Goal: Navigation & Orientation: Find specific page/section

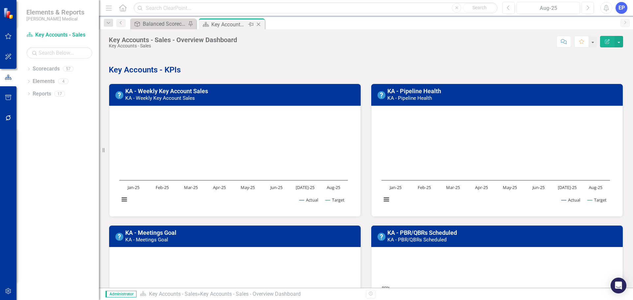
click at [260, 25] on icon "Close" at bounding box center [258, 24] width 7 height 5
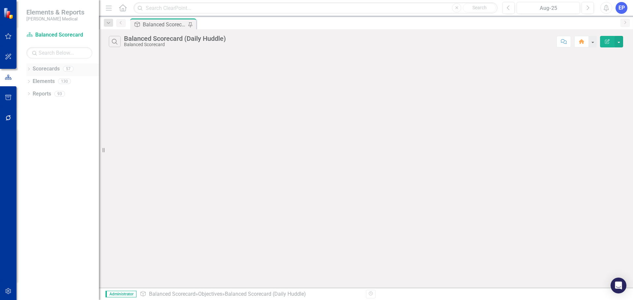
click at [28, 71] on icon "Dropdown" at bounding box center [28, 70] width 5 height 4
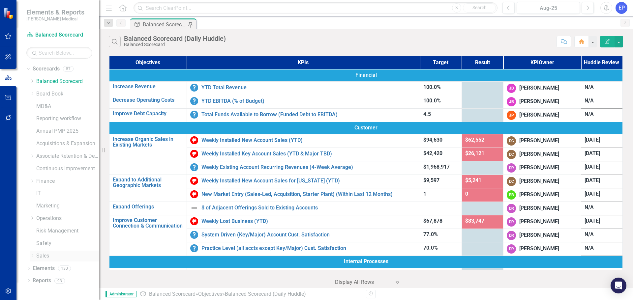
click at [31, 257] on icon "Dropdown" at bounding box center [32, 256] width 5 height 4
click at [49, 194] on link "Sales" at bounding box center [67, 194] width 63 height 8
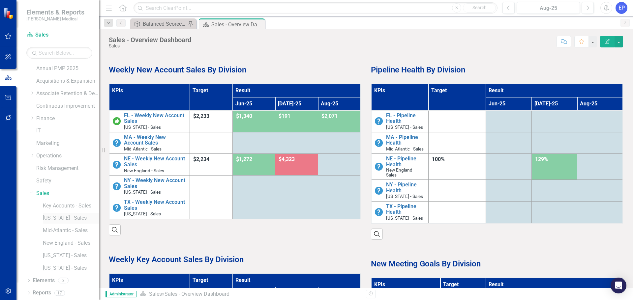
click at [66, 220] on link "[US_STATE] - Sales" at bounding box center [71, 219] width 56 height 8
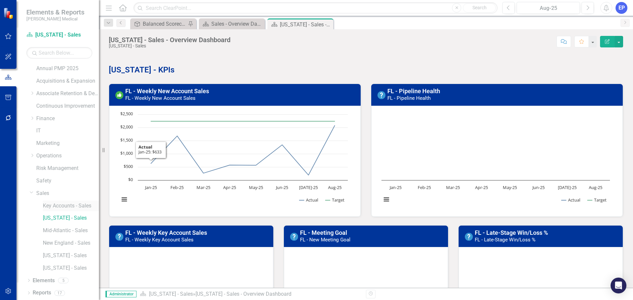
click at [61, 209] on link "Key Accounts - Sales" at bounding box center [71, 206] width 56 height 8
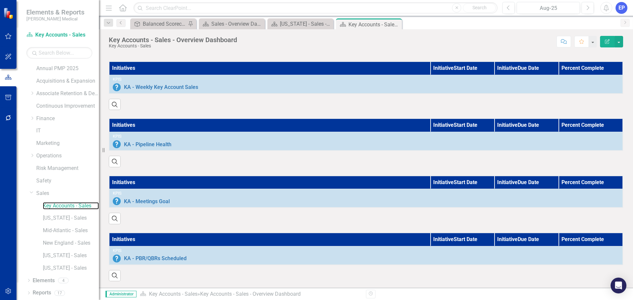
scroll to position [398, 0]
click at [83, 232] on link "Mid-Atlantic - Sales" at bounding box center [71, 231] width 56 height 8
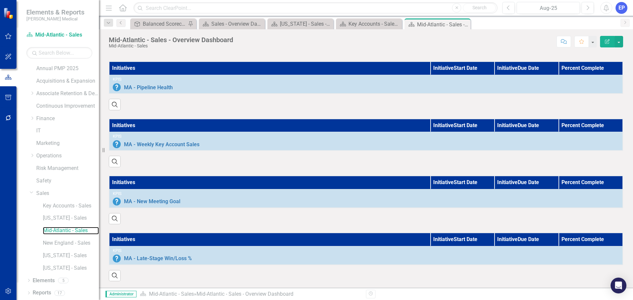
scroll to position [460, 0]
click at [79, 244] on link "New England - Sales" at bounding box center [71, 244] width 56 height 8
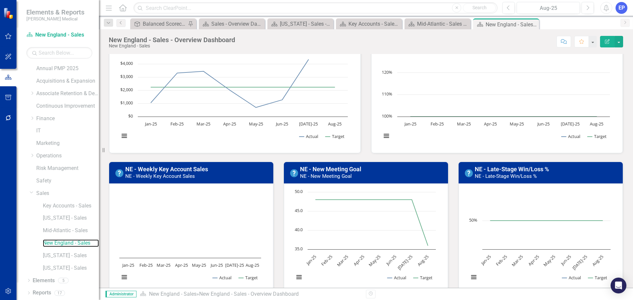
scroll to position [66, 0]
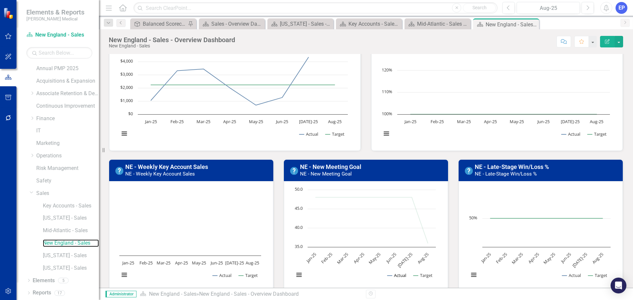
click at [391, 276] on button "Show Actual" at bounding box center [396, 276] width 19 height 6
click at [393, 276] on button "Show Actual" at bounding box center [396, 276] width 19 height 6
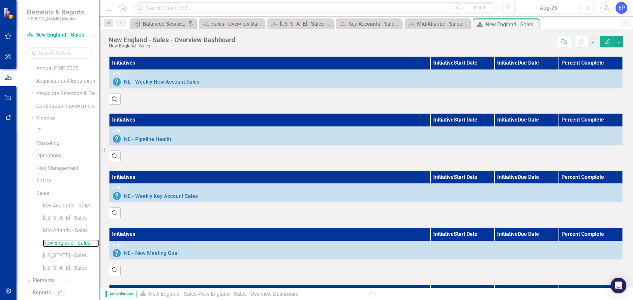
scroll to position [460, 0]
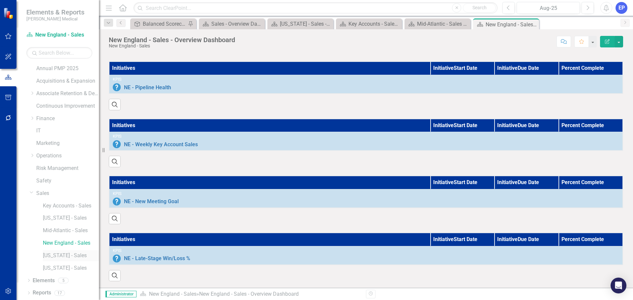
click at [68, 255] on link "[US_STATE] - Sales" at bounding box center [71, 256] width 56 height 8
click at [60, 267] on link "[US_STATE] - Sales" at bounding box center [71, 269] width 56 height 8
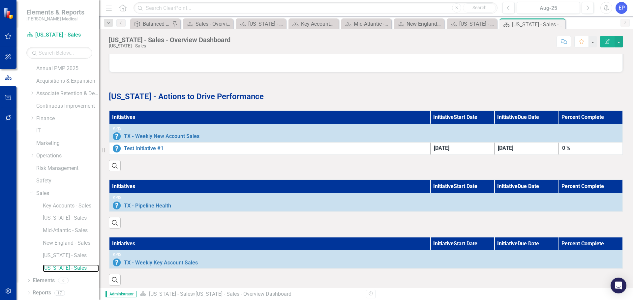
scroll to position [330, 0]
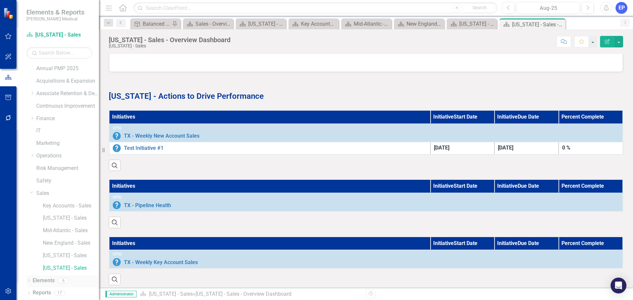
click at [37, 280] on link "Elements" at bounding box center [44, 281] width 22 height 8
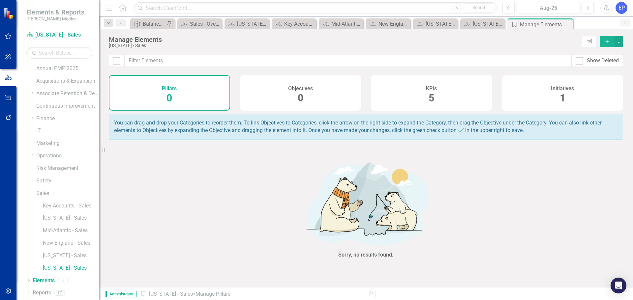
click at [556, 91] on h4 "Initiatives" at bounding box center [562, 89] width 23 height 6
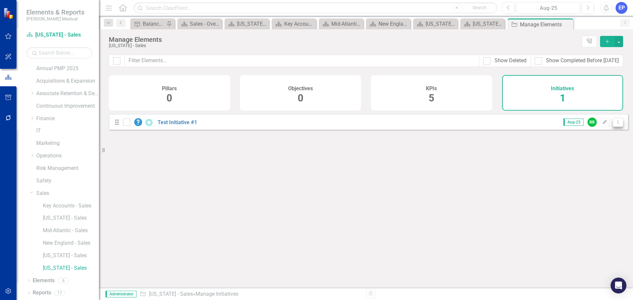
click at [615, 124] on icon "Dropdown Menu" at bounding box center [618, 122] width 6 height 4
click at [588, 173] on link "Trash Delete Initiative" at bounding box center [588, 175] width 59 height 12
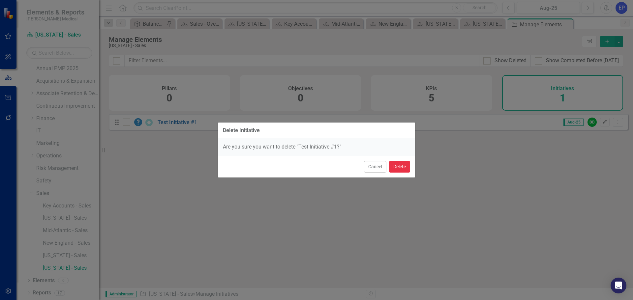
click at [404, 168] on button "Delete" at bounding box center [399, 167] width 21 height 12
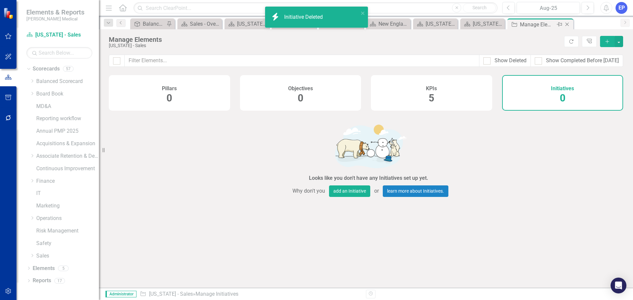
click at [568, 24] on icon "Close" at bounding box center [567, 24] width 7 height 5
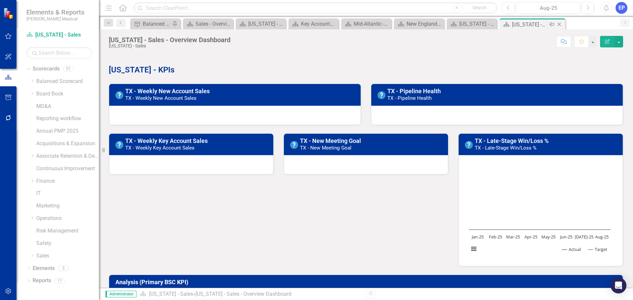
click at [562, 23] on icon "Close" at bounding box center [559, 24] width 7 height 5
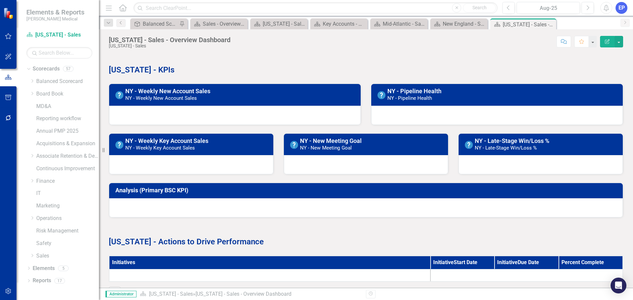
click at [0, 0] on icon "Close" at bounding box center [0, 0] width 0 height 0
click at [534, 23] on icon at bounding box center [533, 25] width 4 height 4
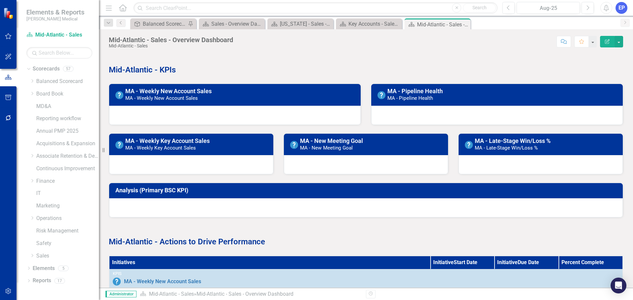
click at [0, 0] on icon "Close" at bounding box center [0, 0] width 0 height 0
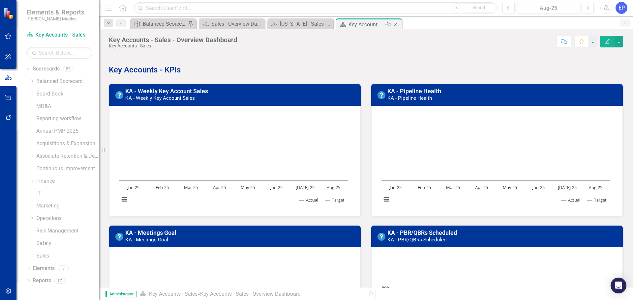
click at [395, 23] on icon "Close" at bounding box center [395, 24] width 7 height 5
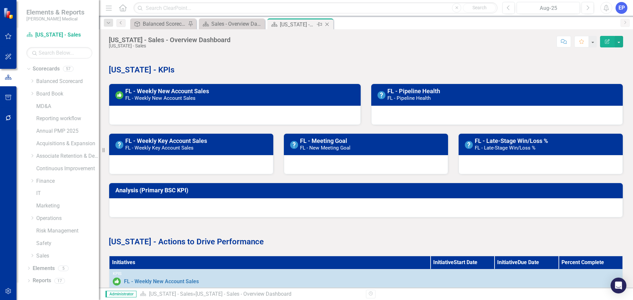
click at [328, 24] on icon "Close" at bounding box center [327, 24] width 7 height 5
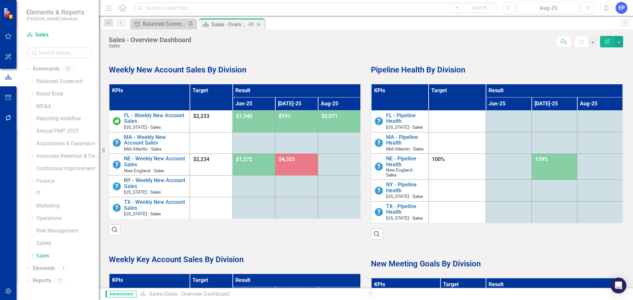
click at [260, 25] on icon "Close" at bounding box center [258, 24] width 7 height 5
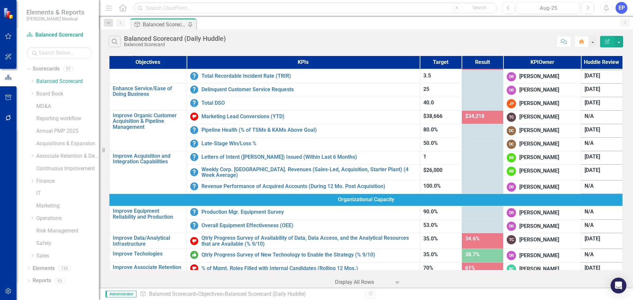
scroll to position [214, 0]
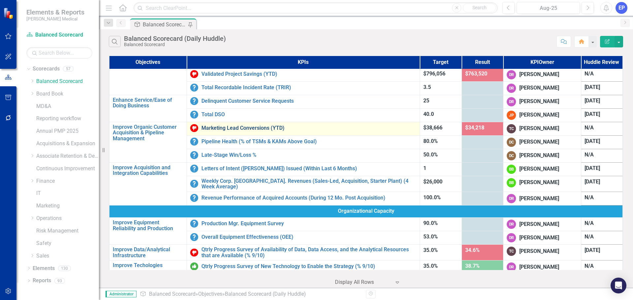
click at [223, 128] on link "Marketing Lead Conversions (YTD)" at bounding box center [308, 128] width 215 height 6
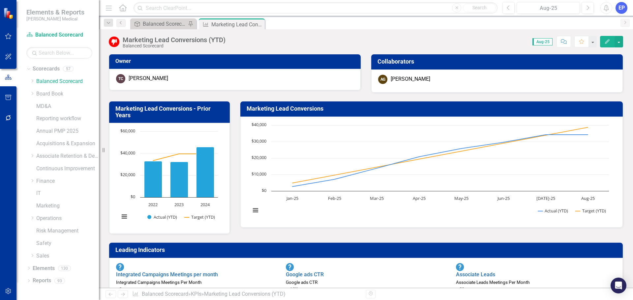
scroll to position [123, 0]
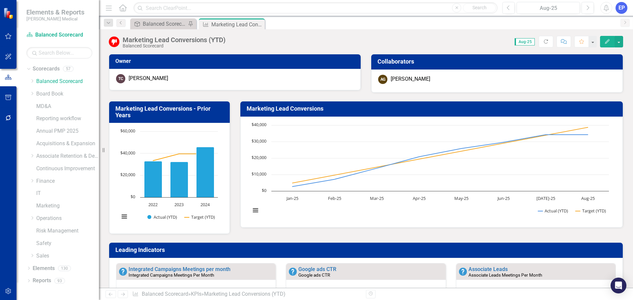
scroll to position [0, 0]
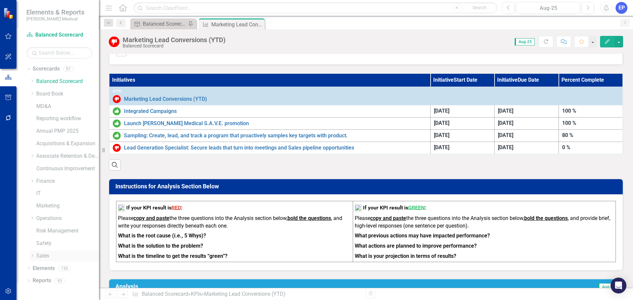
click at [32, 256] on icon "Dropdown" at bounding box center [32, 256] width 5 height 4
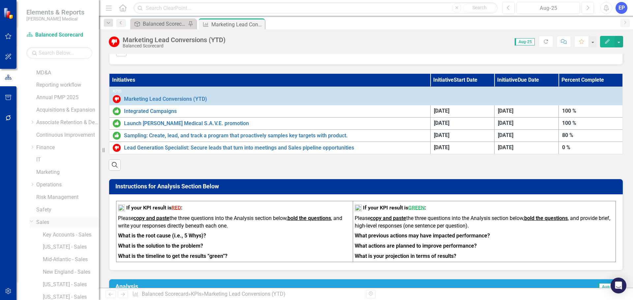
scroll to position [63, 0]
click at [56, 230] on link "Mid-Atlantic - Sales" at bounding box center [71, 231] width 56 height 8
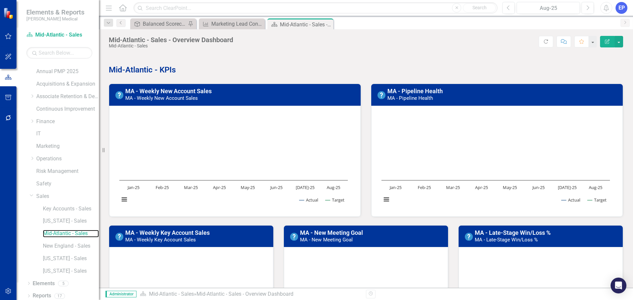
scroll to position [63, 0]
click at [31, 193] on icon "Dropdown" at bounding box center [32, 192] width 4 height 5
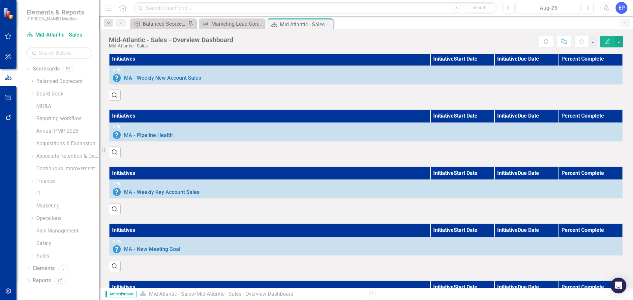
scroll to position [396, 0]
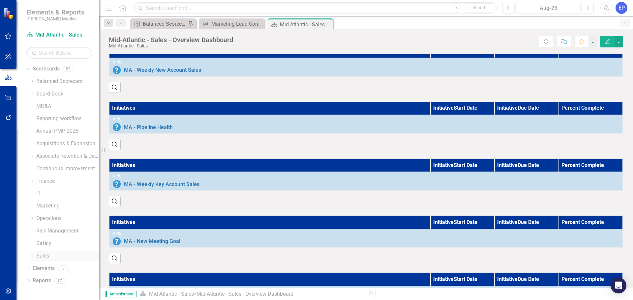
click at [32, 257] on icon at bounding box center [33, 255] width 2 height 3
click at [49, 83] on link "Balanced Scorecard" at bounding box center [67, 82] width 63 height 8
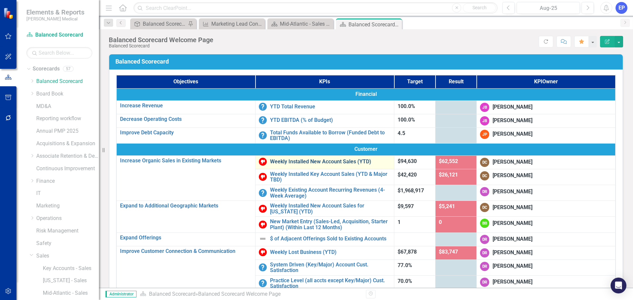
click at [277, 159] on link "Weekly Installed New Account Sales (YTD)" at bounding box center [330, 162] width 121 height 6
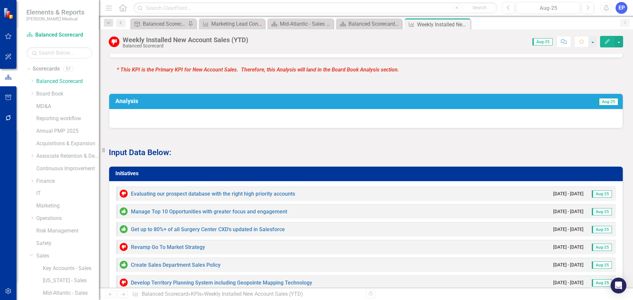
scroll to position [429, 0]
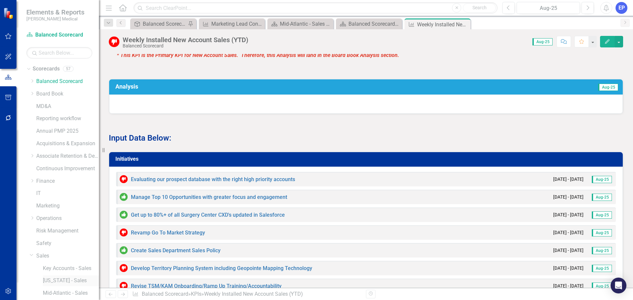
click at [62, 282] on link "[US_STATE] - Sales" at bounding box center [71, 281] width 56 height 8
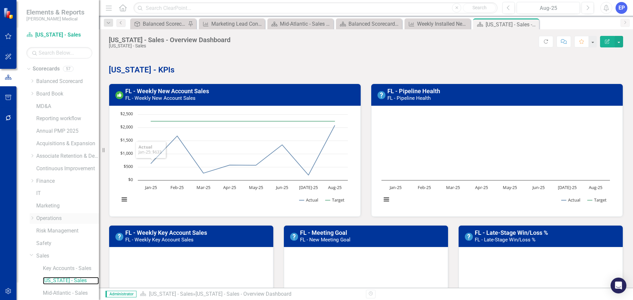
scroll to position [33, 0]
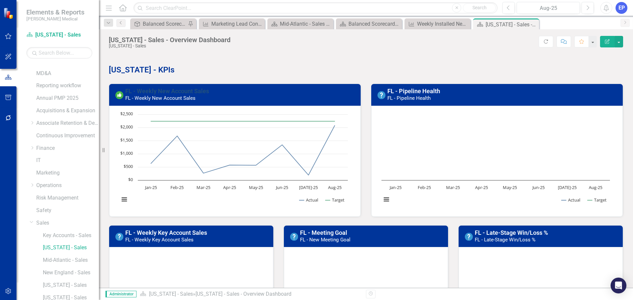
click at [168, 91] on link "FL - Weekly New Account Sales" at bounding box center [167, 91] width 84 height 7
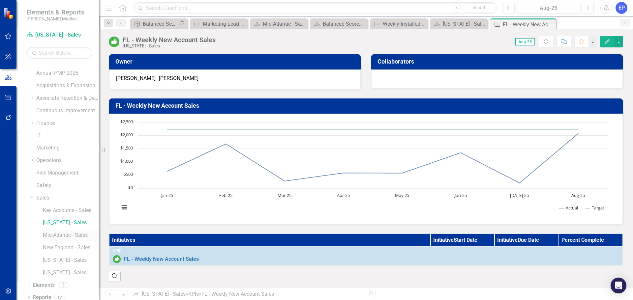
scroll to position [63, 0]
click at [60, 228] on link "Mid-Atlantic - Sales" at bounding box center [71, 231] width 56 height 8
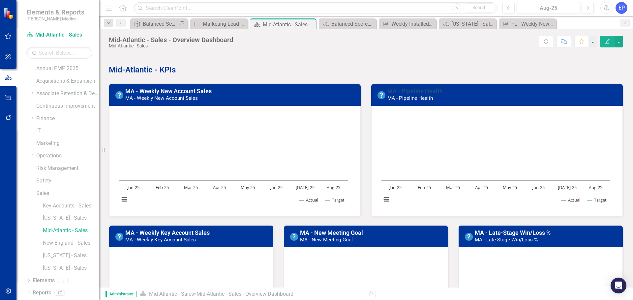
click at [416, 94] on link "MA - Pipeline Health" at bounding box center [414, 91] width 55 height 7
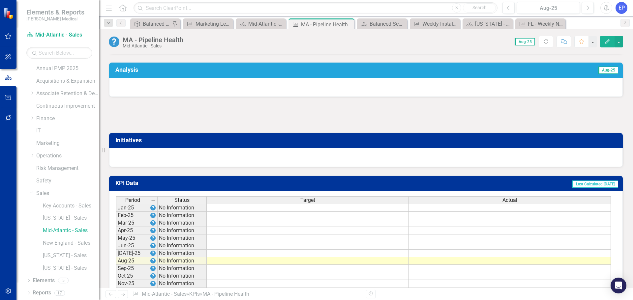
scroll to position [359, 0]
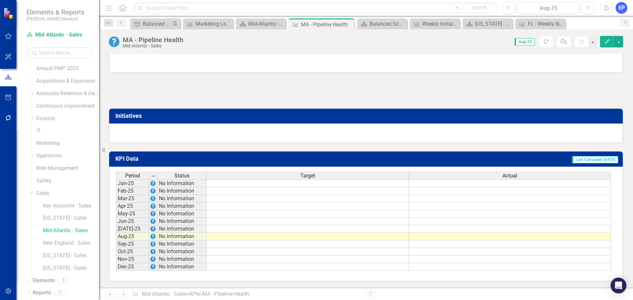
click at [478, 178] on div "Actual" at bounding box center [510, 175] width 202 height 7
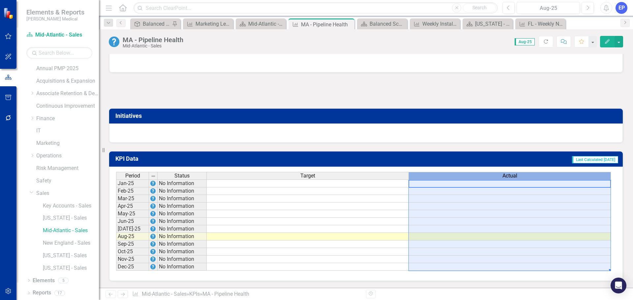
click at [478, 178] on div "Actual" at bounding box center [510, 175] width 202 height 7
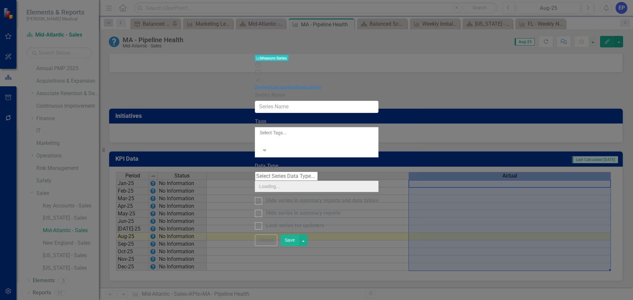
type input "Actual"
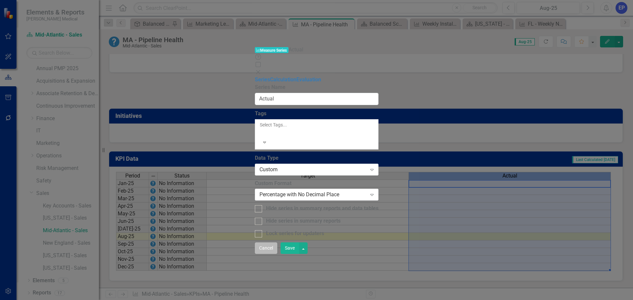
click at [277, 254] on button "Cancel" at bounding box center [266, 249] width 22 height 12
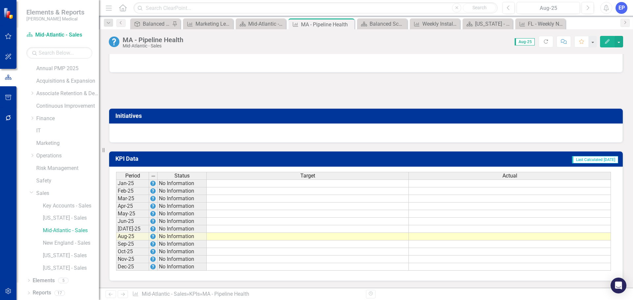
click at [315, 175] on span "Target" at bounding box center [307, 176] width 15 height 6
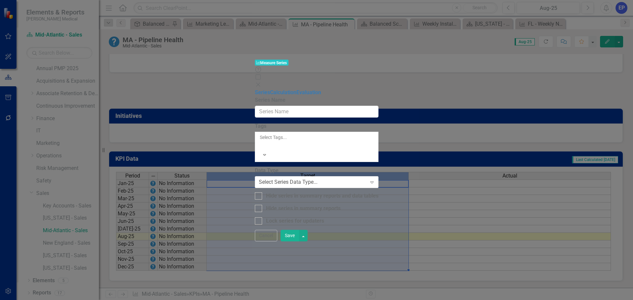
type input "Target"
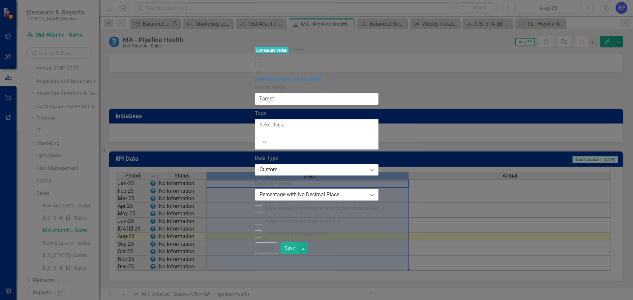
click at [277, 254] on button "Cancel" at bounding box center [266, 249] width 22 height 12
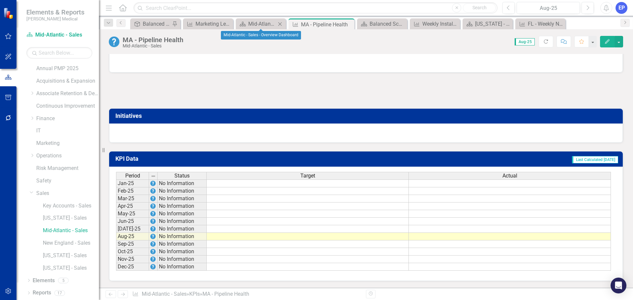
click at [280, 24] on icon at bounding box center [280, 24] width 4 height 4
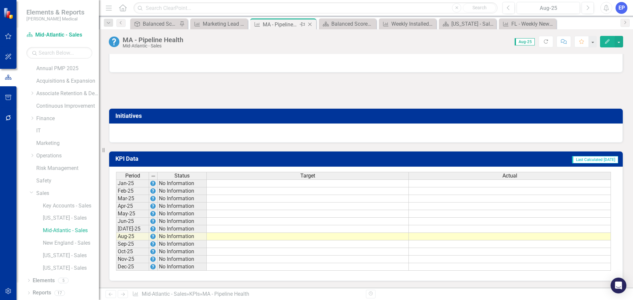
click at [309, 24] on icon "Close" at bounding box center [310, 24] width 7 height 5
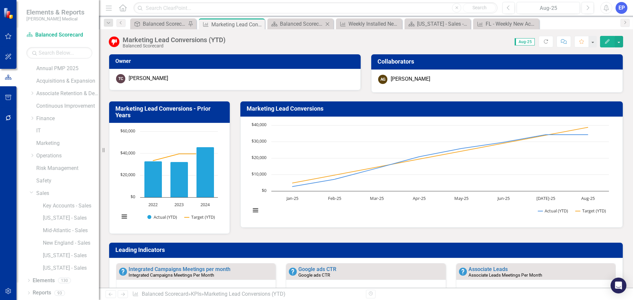
click at [327, 23] on icon at bounding box center [328, 24] width 4 height 4
click at [257, 24] on icon "Close" at bounding box center [258, 24] width 7 height 5
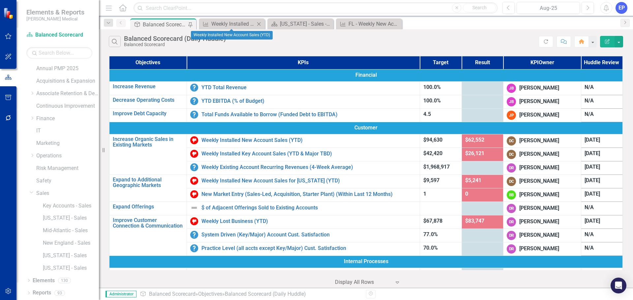
click at [259, 23] on icon "Close" at bounding box center [259, 23] width 7 height 5
click at [0, 0] on icon "Close" at bounding box center [0, 0] width 0 height 0
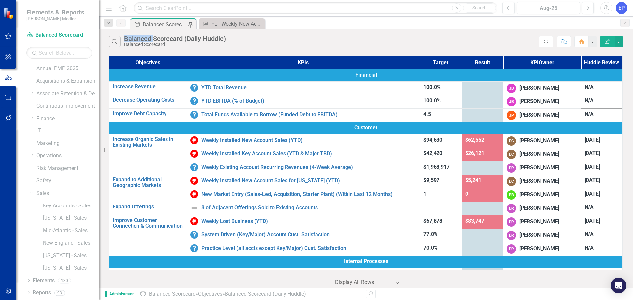
click at [0, 0] on icon "Close" at bounding box center [0, 0] width 0 height 0
click at [81, 231] on link "Mid-Atlantic - Sales" at bounding box center [71, 231] width 56 height 8
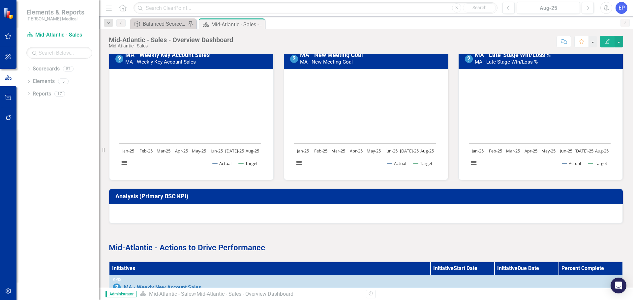
scroll to position [198, 0]
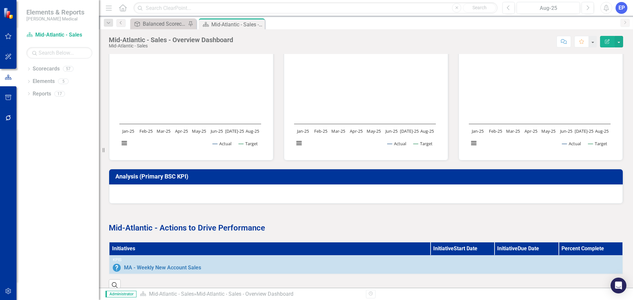
click at [206, 189] on div at bounding box center [366, 194] width 514 height 19
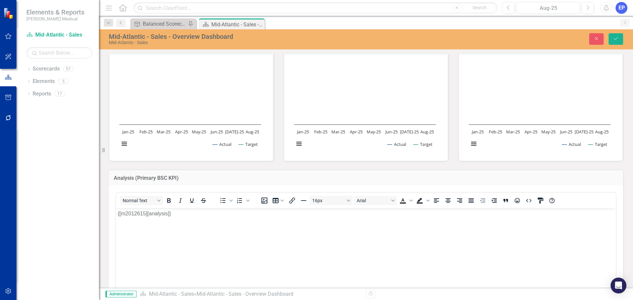
scroll to position [0, 0]
click at [598, 39] on icon "Close" at bounding box center [596, 38] width 6 height 5
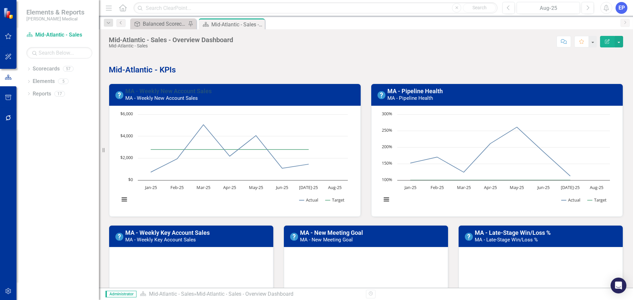
click at [184, 92] on link "MA - Weekly New Account Sales" at bounding box center [168, 91] width 86 height 7
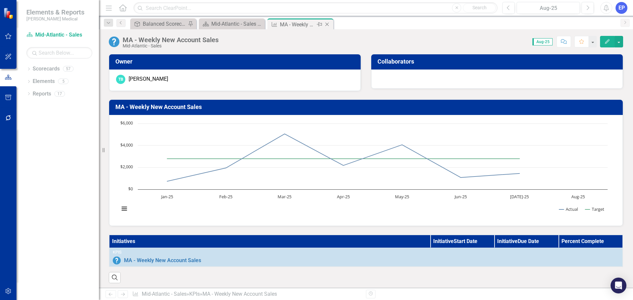
click at [328, 24] on icon "Close" at bounding box center [327, 24] width 7 height 5
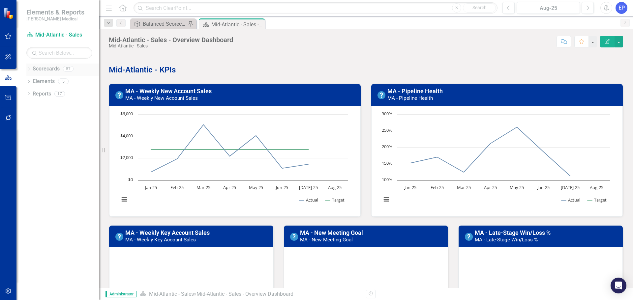
click at [30, 69] on icon "Dropdown" at bounding box center [28, 70] width 5 height 4
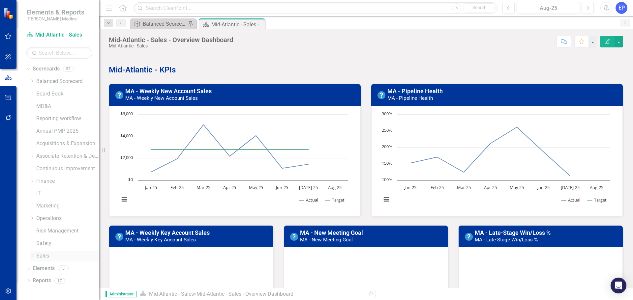
click at [32, 256] on icon "Dropdown" at bounding box center [32, 256] width 5 height 4
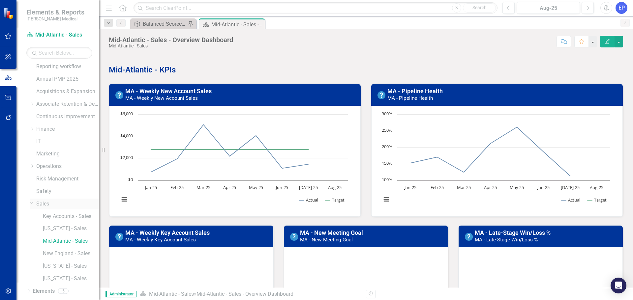
scroll to position [63, 0]
click at [61, 217] on link "[US_STATE] - Sales" at bounding box center [71, 219] width 56 height 8
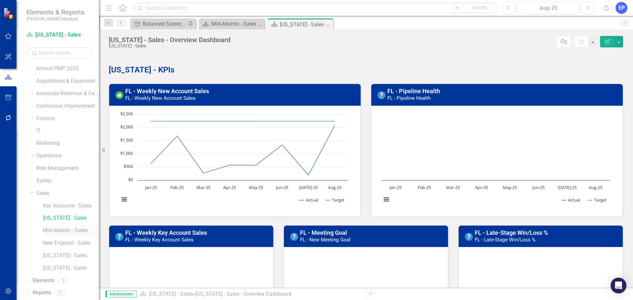
click at [61, 228] on link "Mid-Atlantic - Sales" at bounding box center [71, 231] width 56 height 8
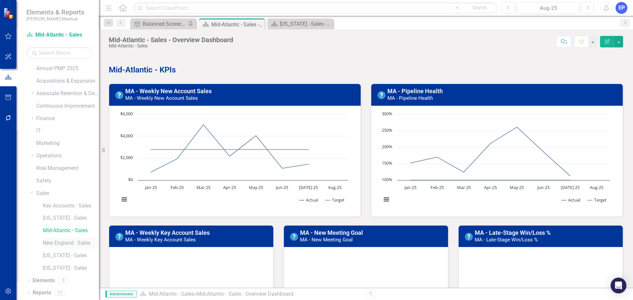
click at [63, 242] on link "New England - Sales" at bounding box center [71, 244] width 56 height 8
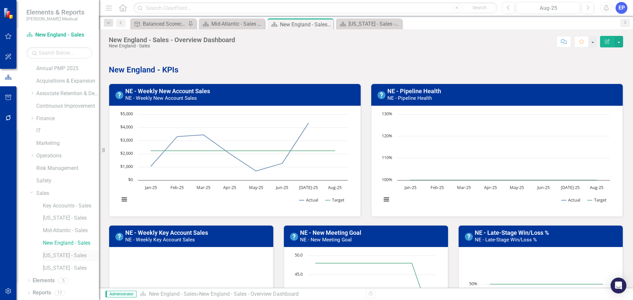
click at [66, 255] on link "[US_STATE] - Sales" at bounding box center [71, 256] width 56 height 8
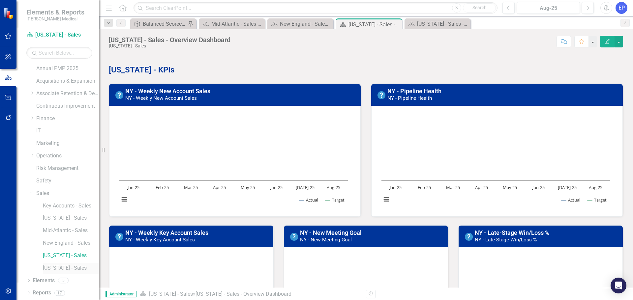
click at [68, 265] on link "[US_STATE] - Sales" at bounding box center [71, 269] width 56 height 8
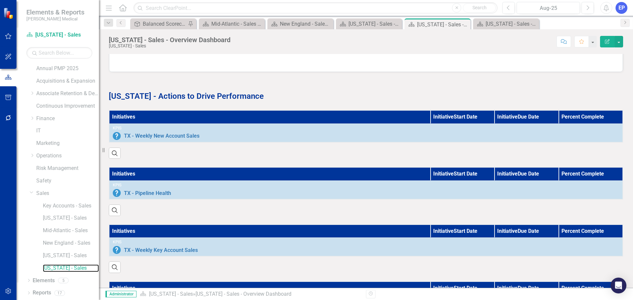
scroll to position [460, 0]
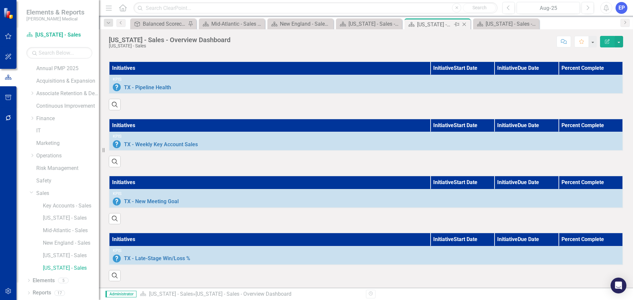
click at [466, 22] on icon "Close" at bounding box center [464, 24] width 7 height 5
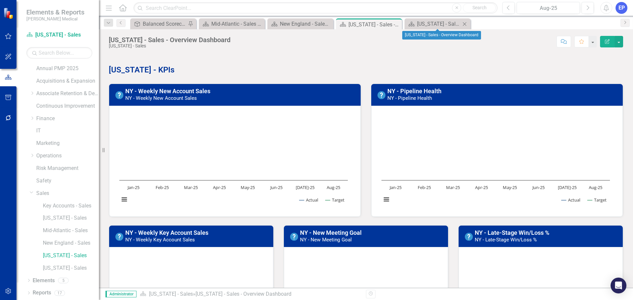
click at [466, 22] on icon "Close" at bounding box center [464, 23] width 7 height 5
click at [397, 23] on icon "Close" at bounding box center [395, 24] width 7 height 5
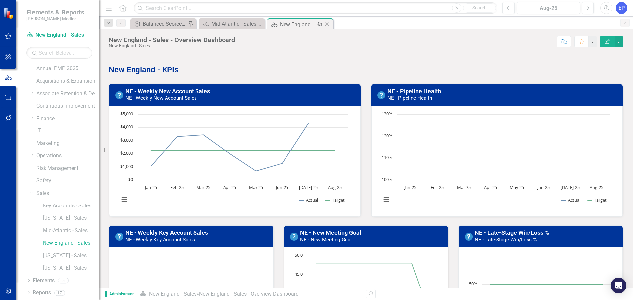
click at [327, 22] on icon "Close" at bounding box center [327, 24] width 7 height 5
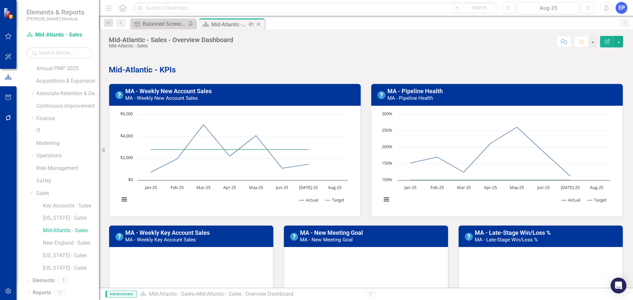
click at [257, 24] on icon "Close" at bounding box center [258, 24] width 7 height 5
